Goal: Information Seeking & Learning: Check status

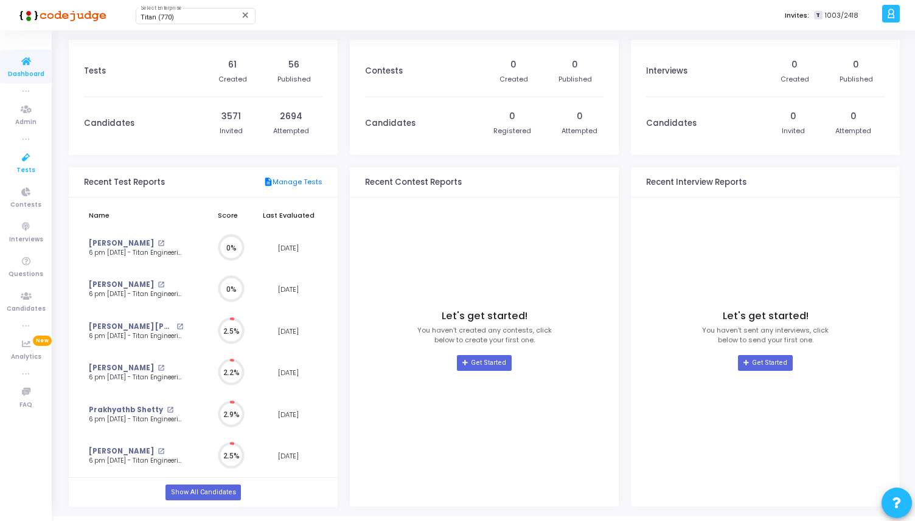
click at [19, 166] on span "Tests" at bounding box center [25, 171] width 19 height 10
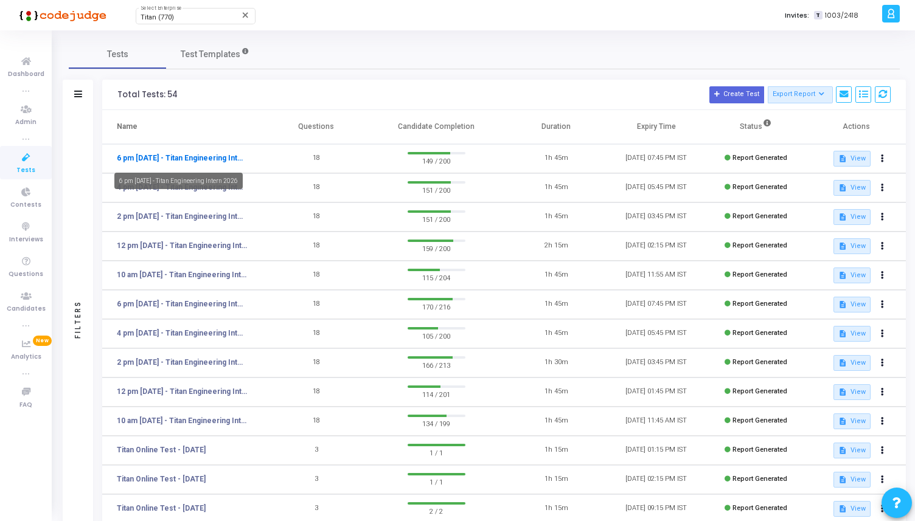
click at [194, 158] on link "6 pm [DATE] - Titan Engineering Intern 2026" at bounding box center [182, 158] width 131 height 11
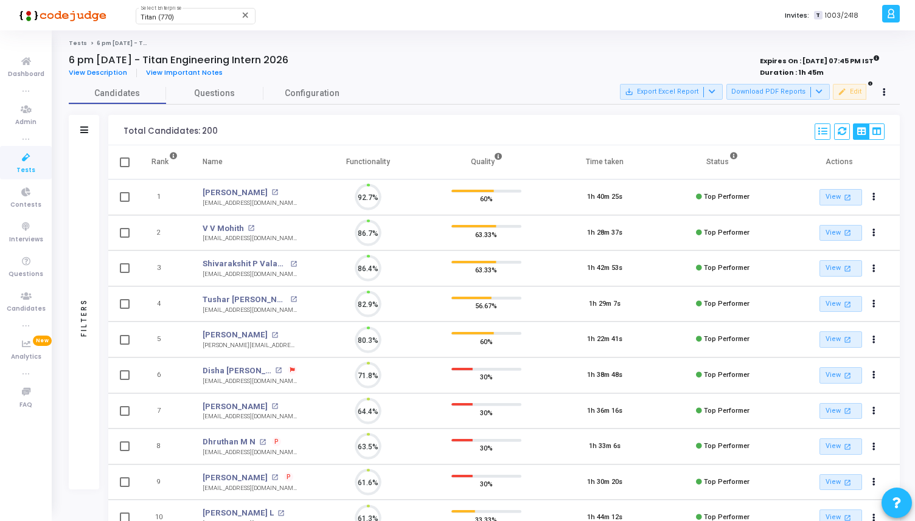
scroll to position [26, 31]
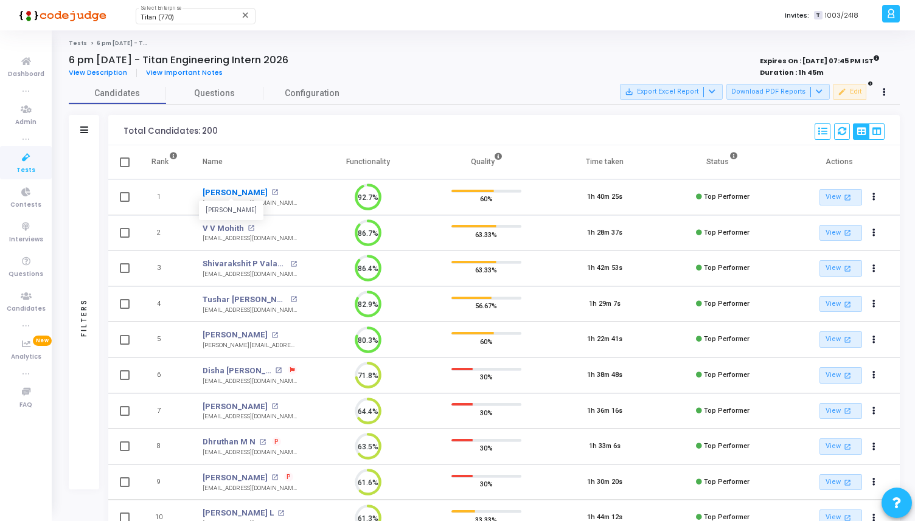
click at [219, 192] on link "[PERSON_NAME]" at bounding box center [235, 193] width 65 height 12
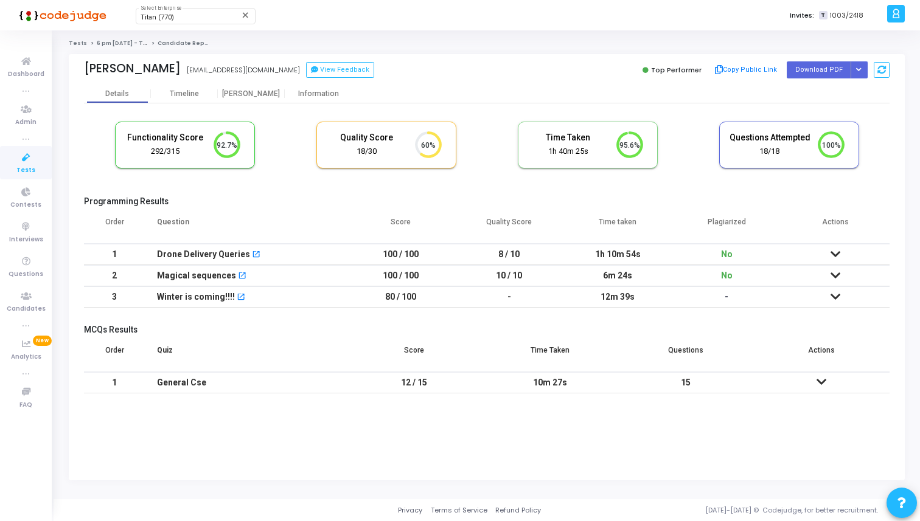
click at [633, 256] on td "1h 10m 54s" at bounding box center [617, 254] width 109 height 21
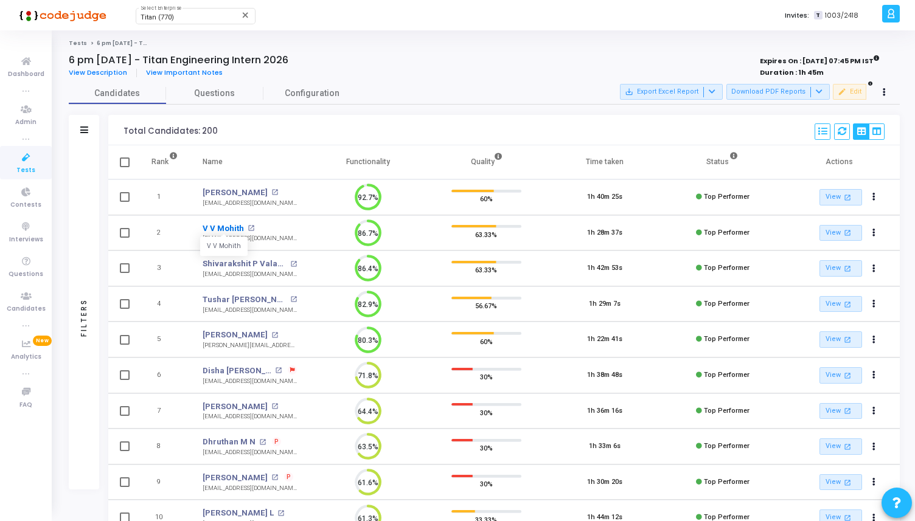
click at [216, 226] on link "V V Mohith" at bounding box center [223, 229] width 41 height 12
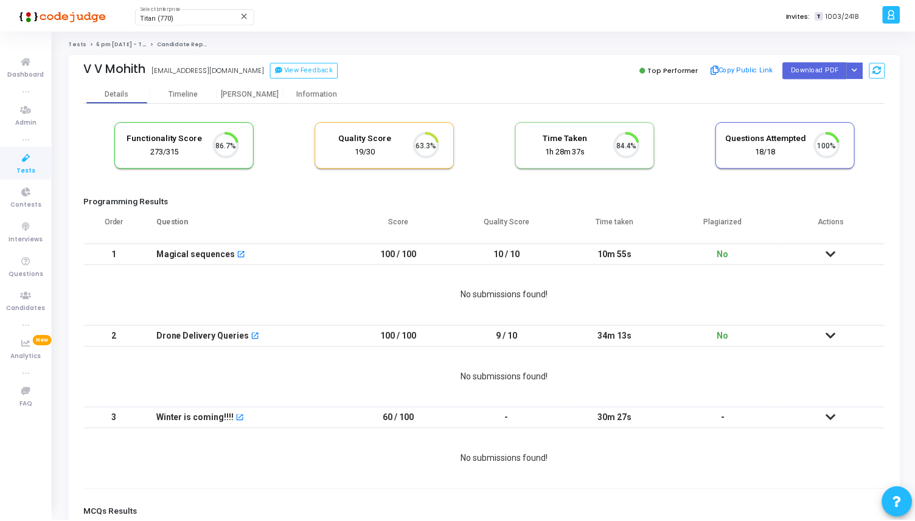
scroll to position [26, 31]
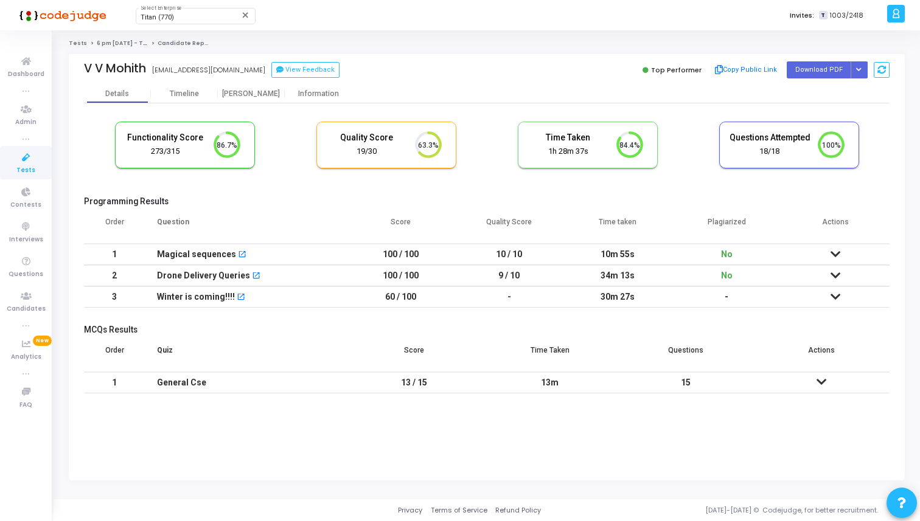
click at [638, 254] on td "10m 55s" at bounding box center [617, 254] width 109 height 21
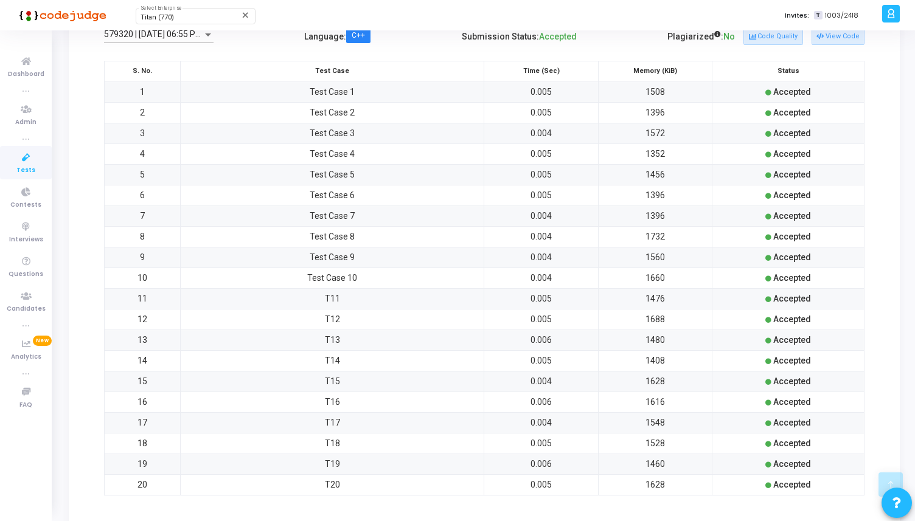
scroll to position [569, 0]
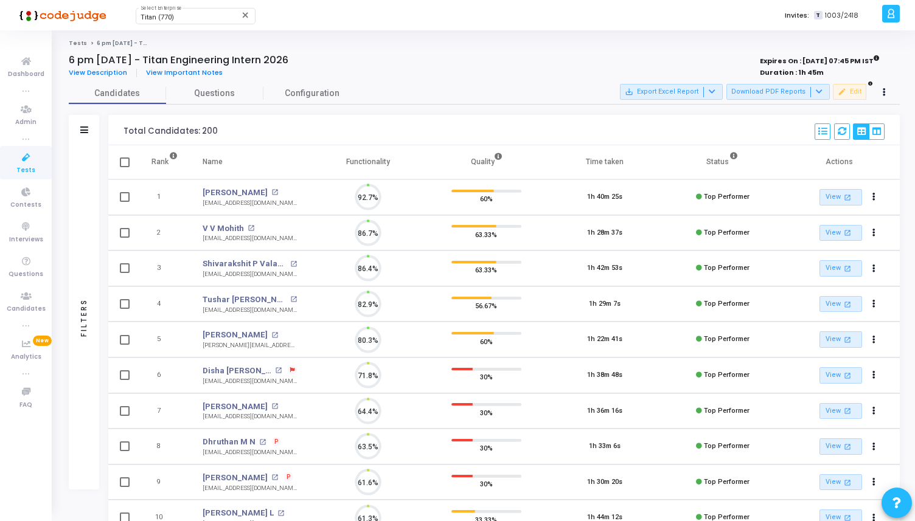
scroll to position [26, 31]
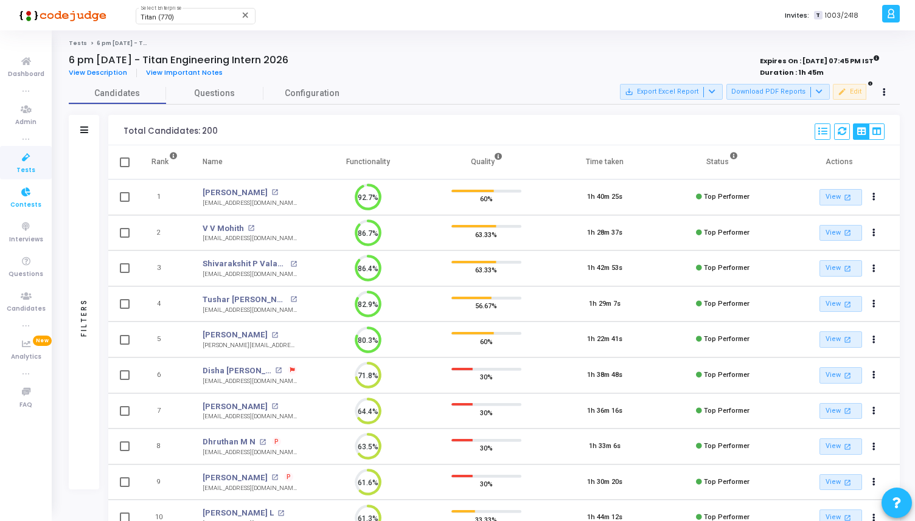
click at [23, 192] on icon at bounding box center [26, 192] width 26 height 15
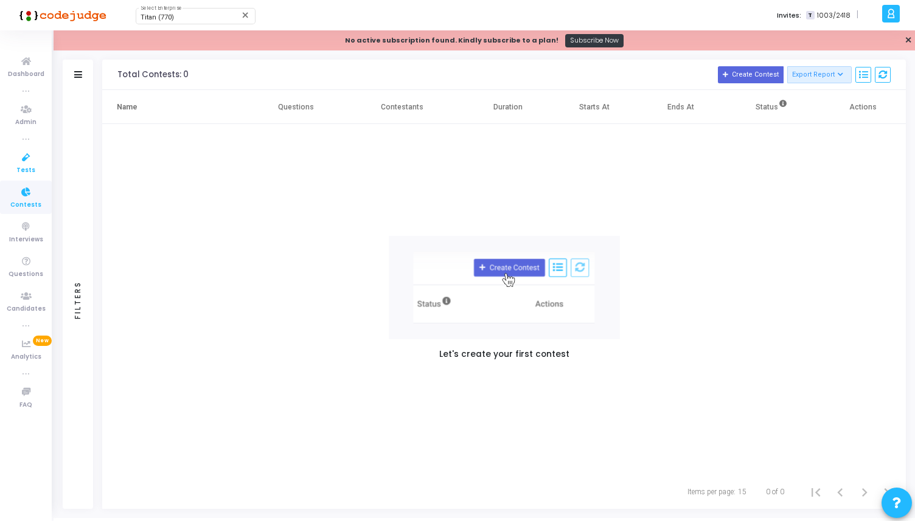
click at [22, 163] on icon at bounding box center [26, 157] width 26 height 15
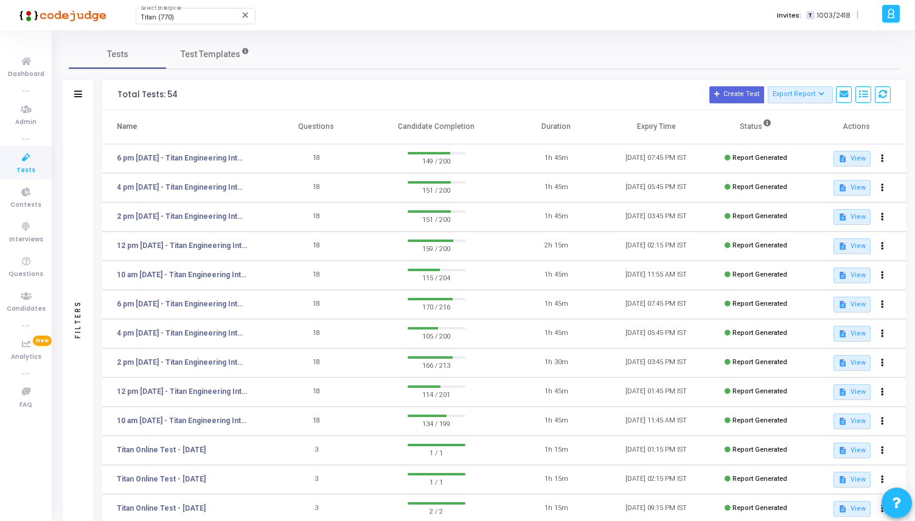
click at [196, 151] on td "6 pm [DATE] - Titan Engineering Intern 2026" at bounding box center [184, 158] width 164 height 29
click at [201, 162] on link "6 pm [DATE] - Titan Engineering Intern 2026" at bounding box center [182, 158] width 131 height 11
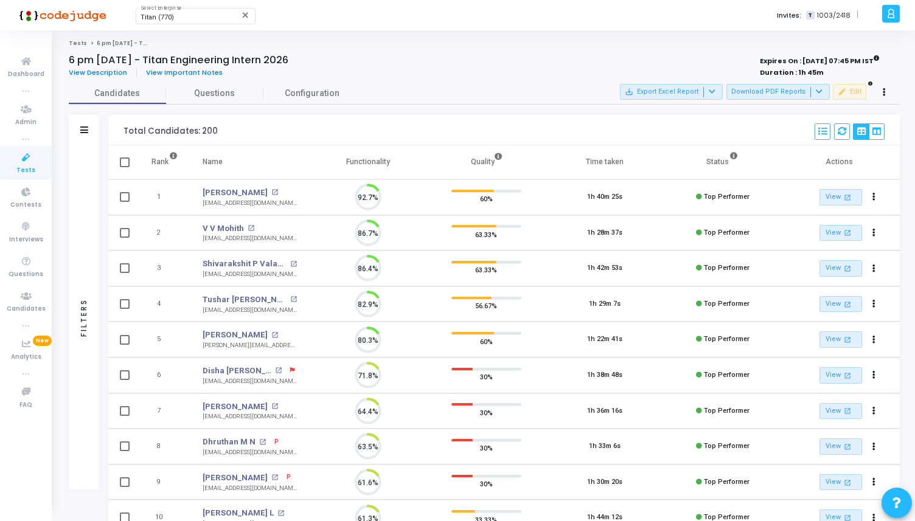
scroll to position [26, 31]
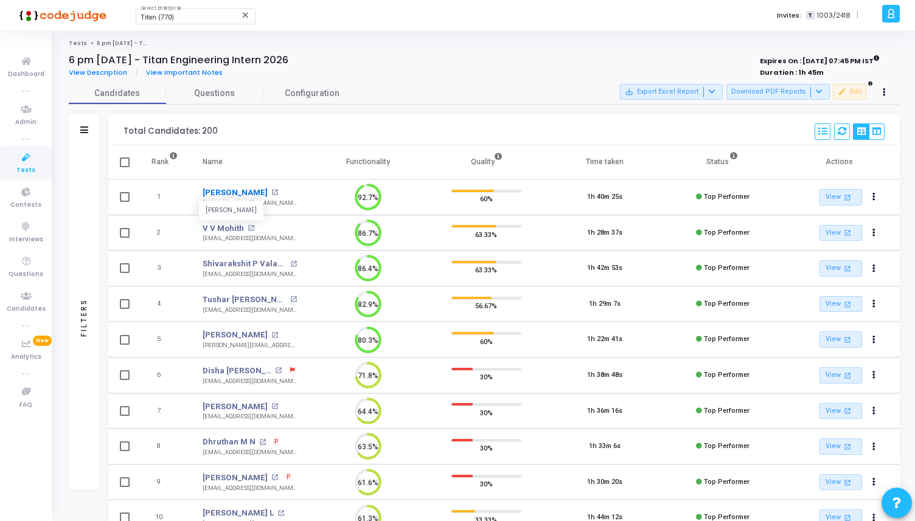
click at [216, 191] on link "[PERSON_NAME]" at bounding box center [235, 193] width 65 height 12
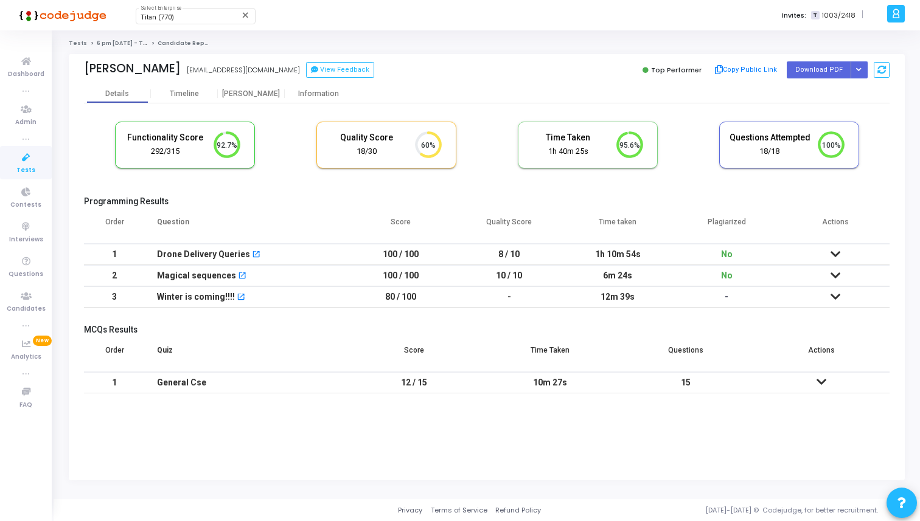
click at [824, 251] on td at bounding box center [835, 254] width 109 height 21
click at [167, 13] on div "Titan (770) Select Enterprise" at bounding box center [196, 15] width 110 height 18
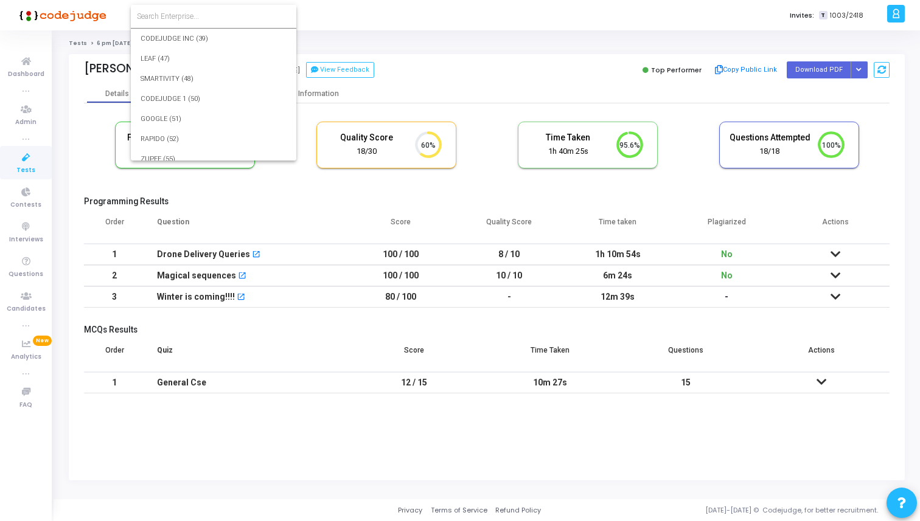
scroll to position [14033, 0]
click at [23, 158] on div at bounding box center [460, 260] width 920 height 521
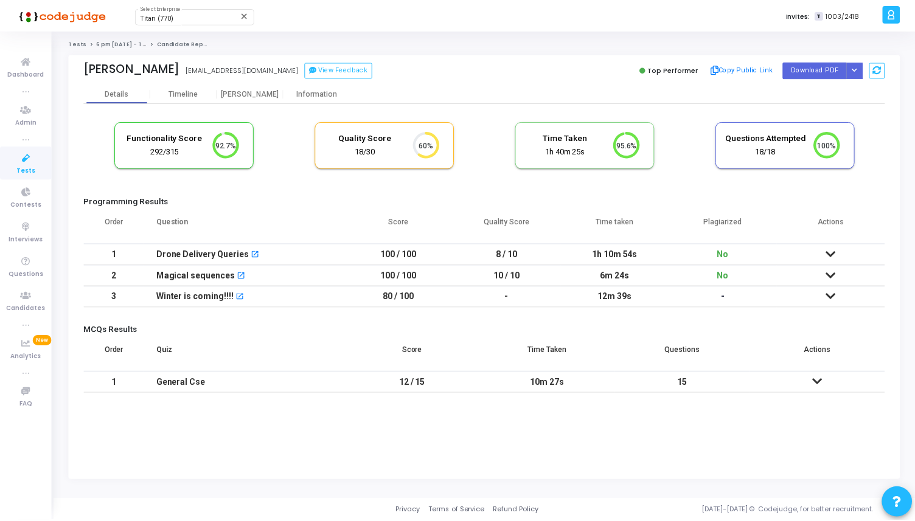
scroll to position [14010, 0]
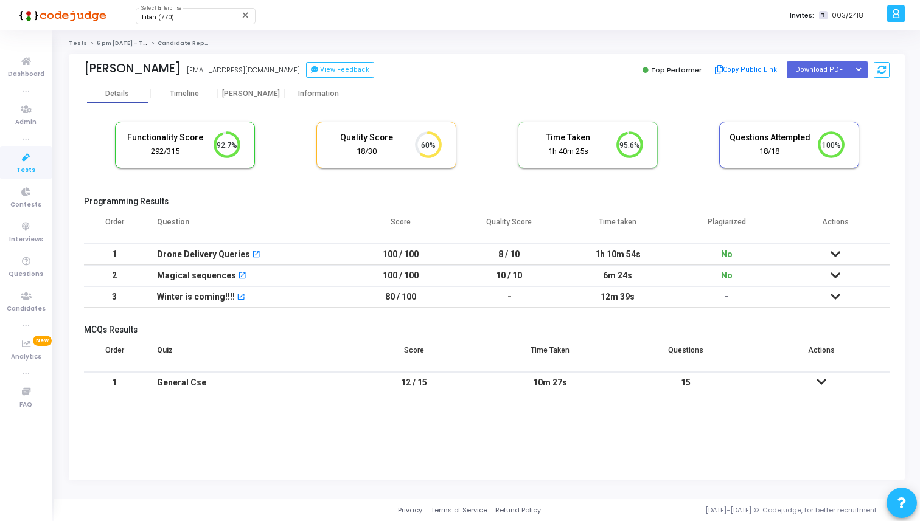
click at [21, 162] on icon at bounding box center [26, 157] width 26 height 15
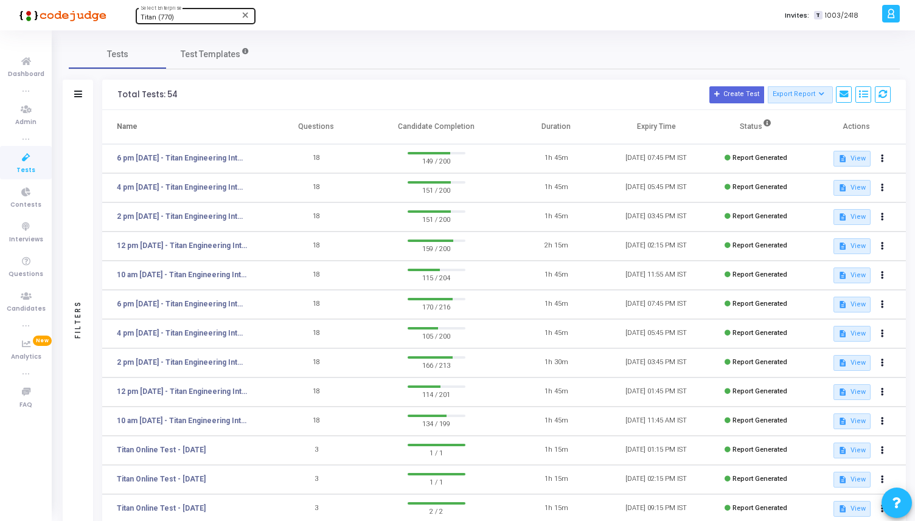
click at [173, 12] on div "Titan (770) Select Enterprise" at bounding box center [196, 15] width 110 height 18
type input "llre"
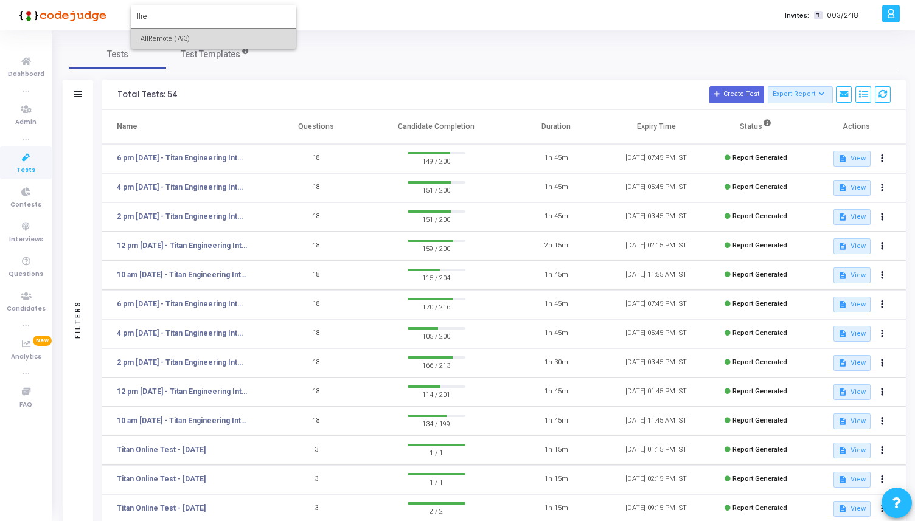
click at [177, 34] on span "AllRemote (793)" at bounding box center [214, 39] width 146 height 20
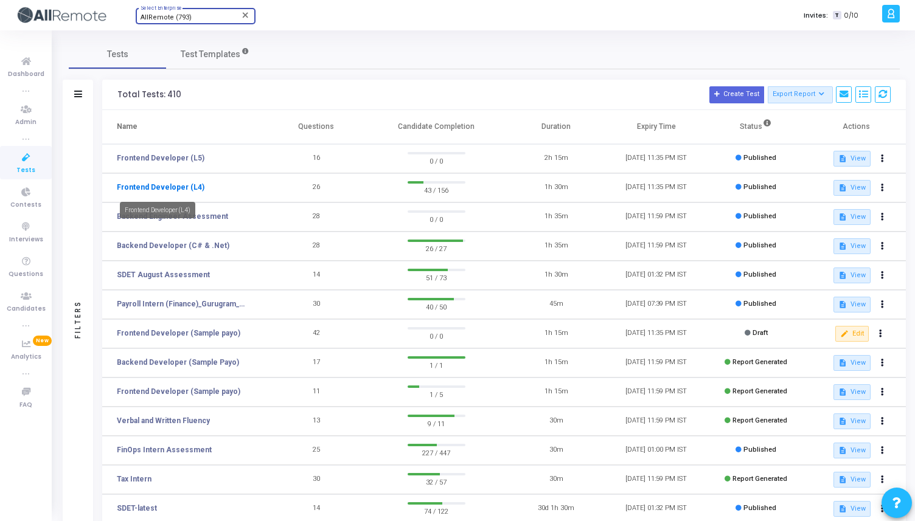
click at [140, 184] on link "Frontend Developer (L4)" at bounding box center [161, 187] width 88 height 11
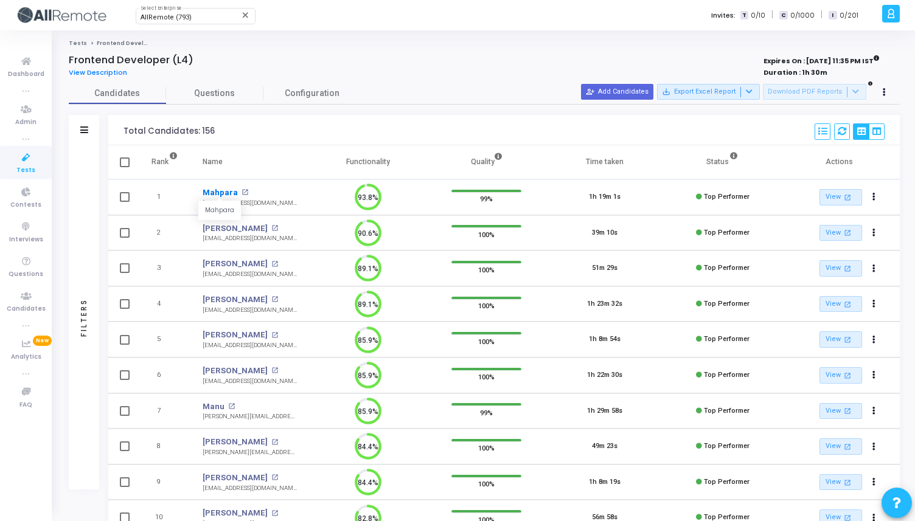
click at [214, 189] on link "Mahpara" at bounding box center [220, 193] width 35 height 12
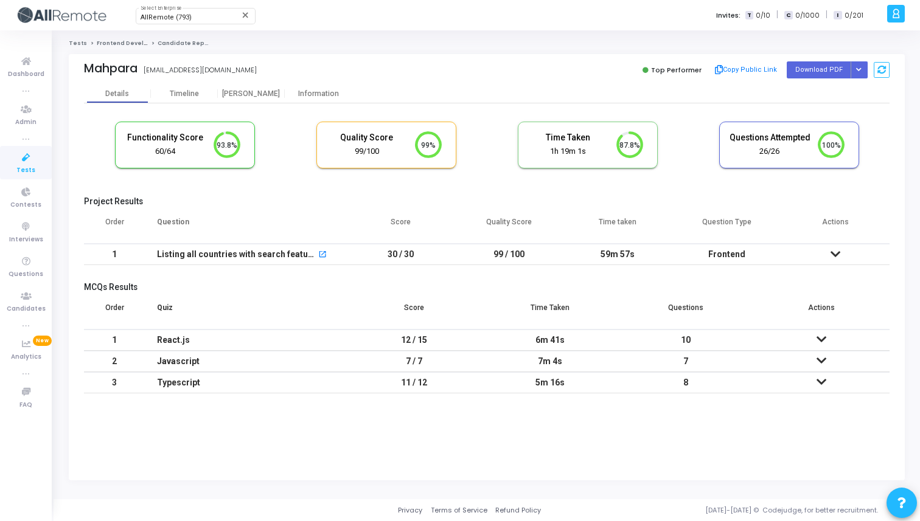
click at [710, 258] on td "Frontend" at bounding box center [726, 254] width 109 height 21
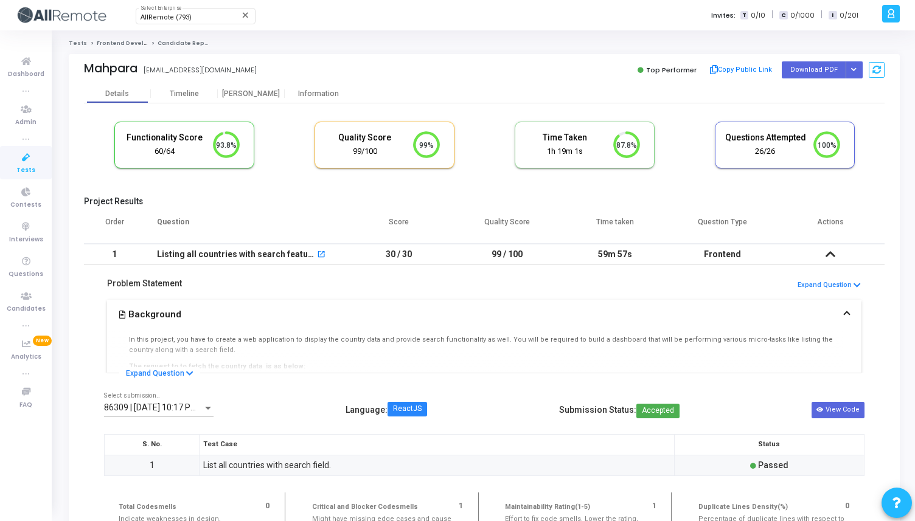
click at [13, 168] on link "Tests" at bounding box center [26, 162] width 52 height 33
